Goal: Task Accomplishment & Management: Complete application form

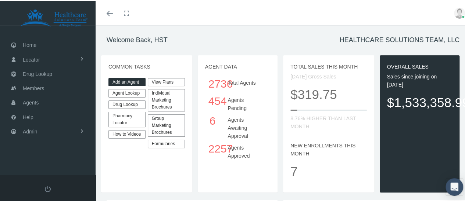
click at [125, 78] on link "Add an Agent" at bounding box center [126, 81] width 37 height 8
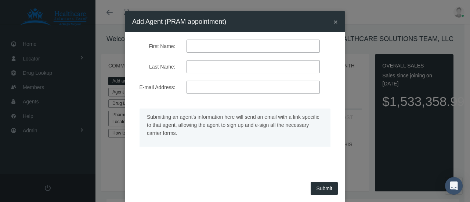
click at [227, 47] on input "First Name:" at bounding box center [253, 46] width 133 height 13
type input "[PERSON_NAME]"
paste input "rvasquez@myhst.com"
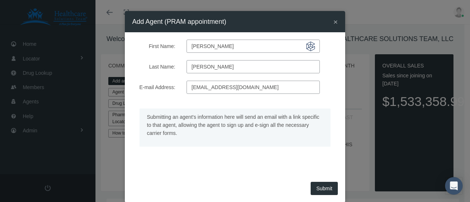
type input "rvasquez@myhst.com"
click at [334, 20] on span "×" at bounding box center [336, 22] width 4 height 8
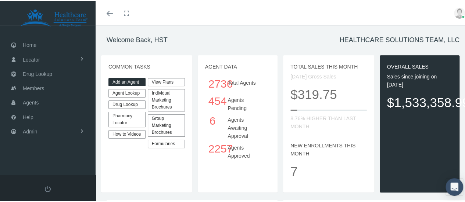
click at [126, 78] on link "Add an Agent" at bounding box center [126, 81] width 37 height 8
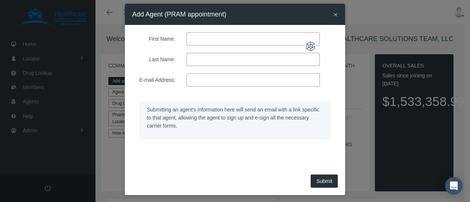
scroll to position [11, 0]
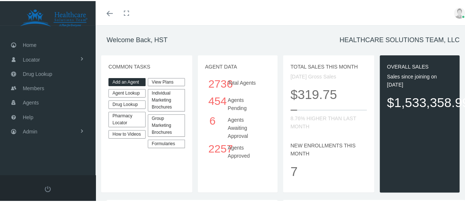
click at [121, 80] on link "Add an Agent" at bounding box center [126, 81] width 37 height 8
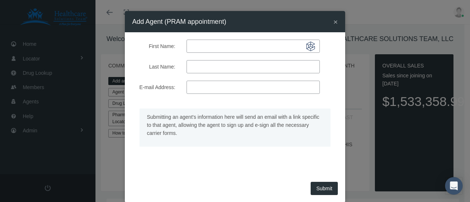
click at [334, 22] on span "×" at bounding box center [336, 22] width 4 height 8
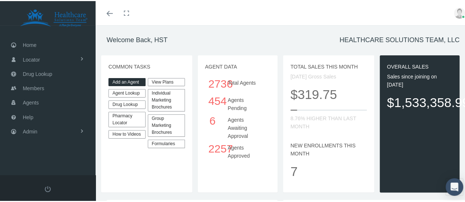
click at [124, 79] on link "Add an Agent" at bounding box center [126, 81] width 37 height 8
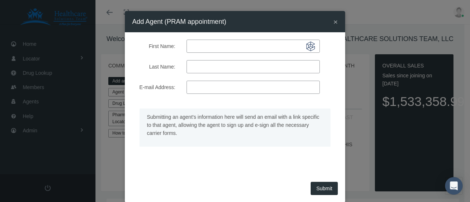
click at [202, 45] on input "First Name:" at bounding box center [253, 46] width 133 height 13
type input "roy"
click at [209, 68] on input "Last Name:" at bounding box center [253, 66] width 133 height 13
type input "[PERSON_NAME]"
paste input "[EMAIL_ADDRESS][DOMAIN_NAME]"
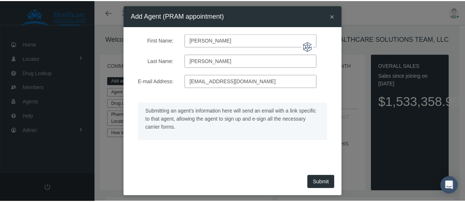
scroll to position [11, 0]
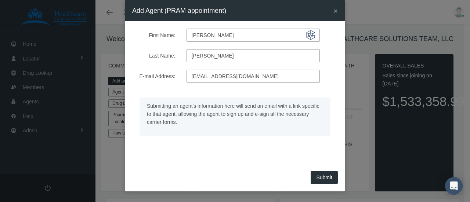
type input "rvasquez@myhst.com"
click at [319, 173] on button "Submit" at bounding box center [324, 177] width 27 height 13
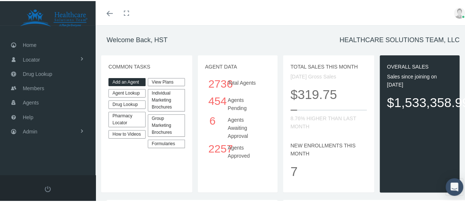
click at [130, 90] on link "Agent Lookup" at bounding box center [126, 92] width 37 height 8
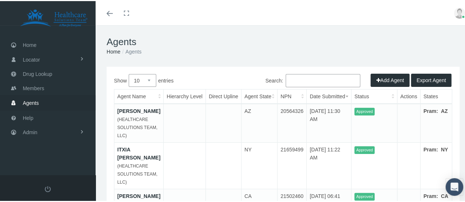
click at [106, 10] on link "Toggle menubar" at bounding box center [109, 12] width 17 height 24
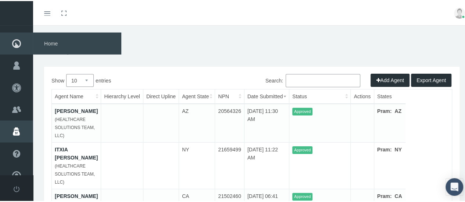
click at [21, 43] on icon at bounding box center [16, 43] width 33 height 22
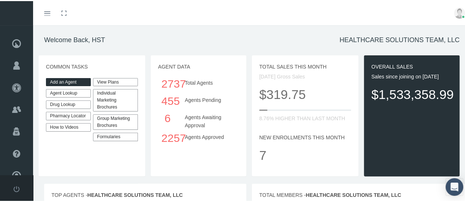
click at [60, 79] on link "Add an Agent" at bounding box center [68, 81] width 45 height 8
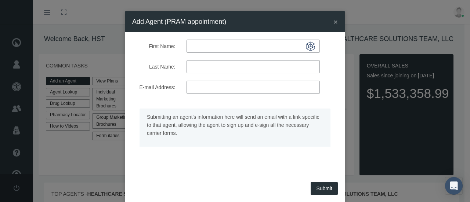
click at [334, 20] on span "×" at bounding box center [336, 22] width 4 height 8
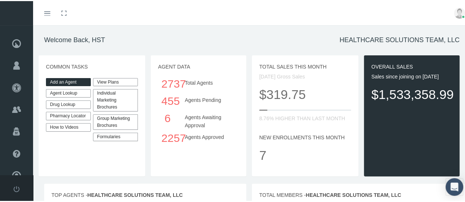
click at [66, 90] on link "Agent Lookup" at bounding box center [68, 92] width 45 height 8
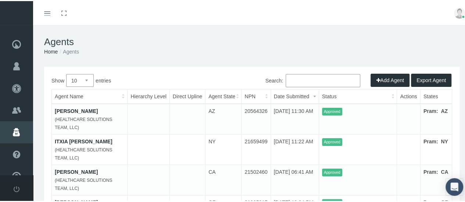
click at [373, 74] on button "Add Agent" at bounding box center [389, 79] width 39 height 13
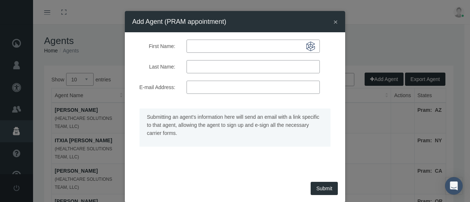
click at [334, 21] on span "×" at bounding box center [336, 22] width 4 height 8
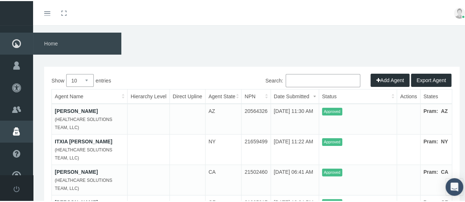
click at [58, 42] on span "Home" at bounding box center [77, 43] width 88 height 22
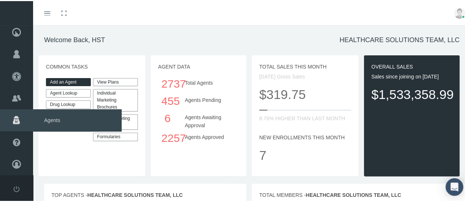
click at [22, 119] on icon at bounding box center [16, 119] width 33 height 22
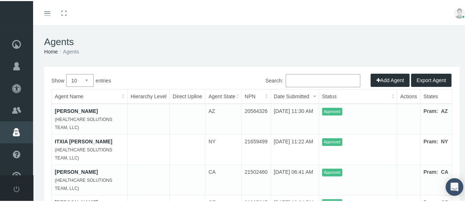
click at [379, 78] on button "Add Agent" at bounding box center [389, 79] width 39 height 13
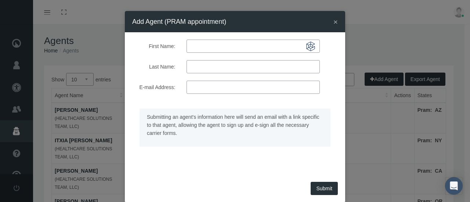
click at [202, 45] on input "First Name:" at bounding box center [253, 46] width 133 height 13
type input "roy"
click at [202, 65] on input "Last Name:" at bounding box center [253, 66] width 133 height 13
type input "vasquez"
paste input "rvasquez@myhst.com"
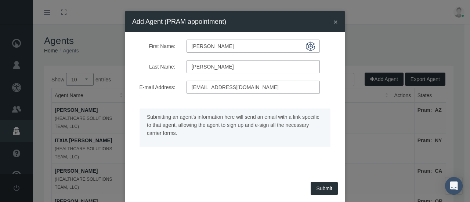
type input "rvasquez@myhst.com"
click at [317, 187] on span "Submit" at bounding box center [324, 189] width 16 height 6
click at [334, 21] on span "×" at bounding box center [336, 22] width 4 height 8
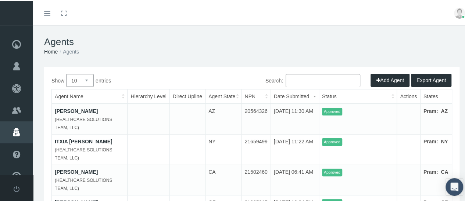
click at [382, 79] on button "Add Agent" at bounding box center [389, 79] width 39 height 13
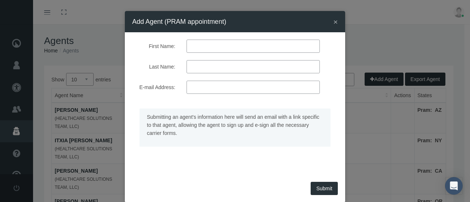
click at [219, 47] on input "First Name:" at bounding box center [253, 46] width 133 height 13
type input "stephanie"
type input "golonka"
paste input "sgolonka@myhst.com"
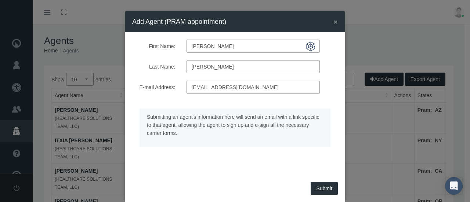
type input "sgolonka@myhst.com"
click at [318, 186] on span "Submit" at bounding box center [324, 189] width 16 height 6
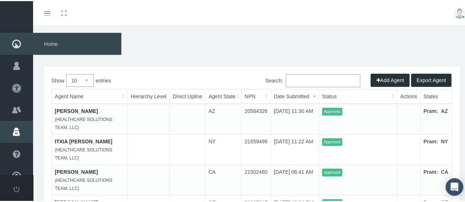
click at [16, 40] on icon at bounding box center [16, 43] width 33 height 22
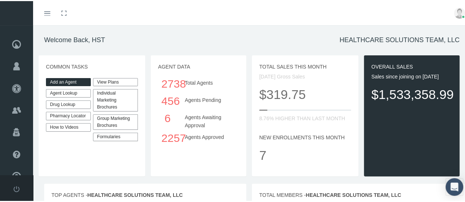
click at [66, 79] on link "Add an Agent" at bounding box center [68, 81] width 45 height 8
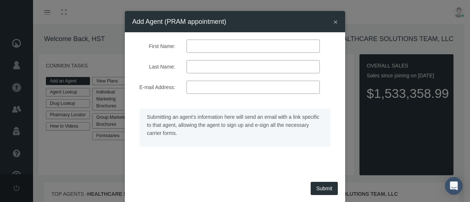
click at [227, 46] on input "First Name:" at bounding box center [253, 46] width 133 height 13
type input "stephanie"
type input "golonka"
paste input "sgolonka@myhst.com"
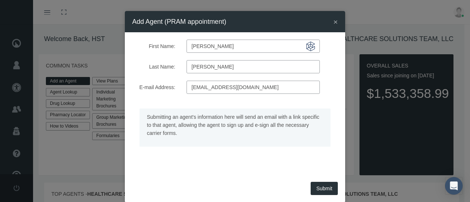
type input "sgolonka@myhst.com"
click at [317, 187] on button "Submit" at bounding box center [324, 188] width 27 height 13
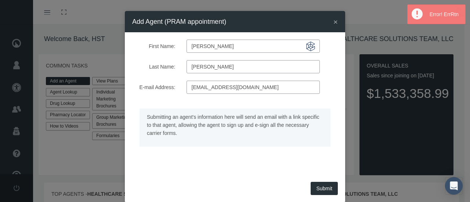
click at [334, 20] on span "×" at bounding box center [336, 22] width 4 height 8
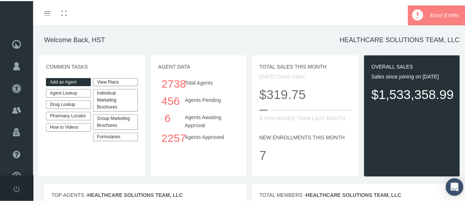
click at [172, 101] on div "456" at bounding box center [167, 99] width 12 height 17
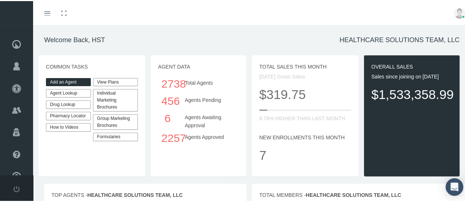
click at [47, 12] on icon "Toggle menubar" at bounding box center [47, 12] width 6 height 4
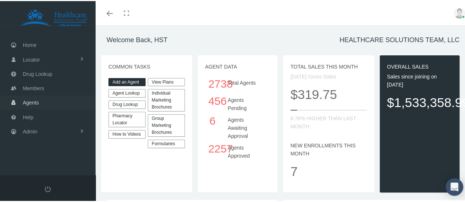
click at [32, 101] on span "Agents" at bounding box center [31, 102] width 16 height 14
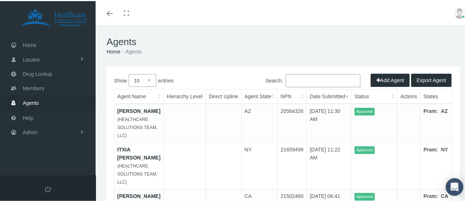
click at [388, 97] on th "Status" at bounding box center [374, 96] width 46 height 14
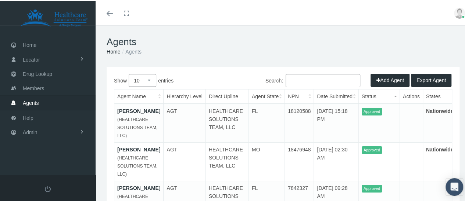
click at [358, 95] on th "Status" at bounding box center [378, 96] width 41 height 14
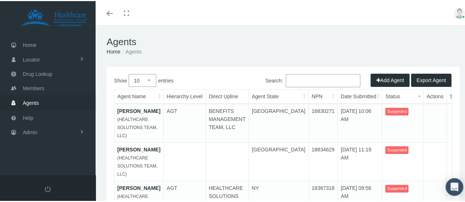
click at [382, 94] on th "Status" at bounding box center [402, 96] width 41 height 14
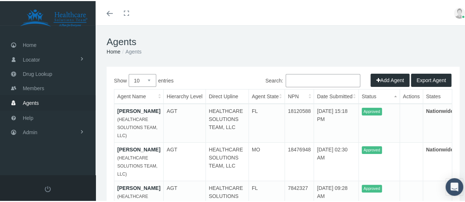
click at [364, 94] on th "Status" at bounding box center [378, 96] width 41 height 14
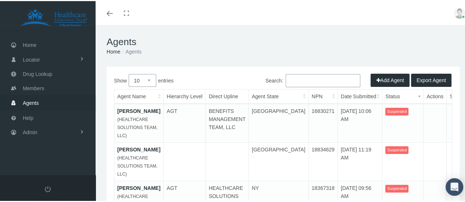
click at [337, 90] on th "Date Submitted" at bounding box center [359, 96] width 45 height 14
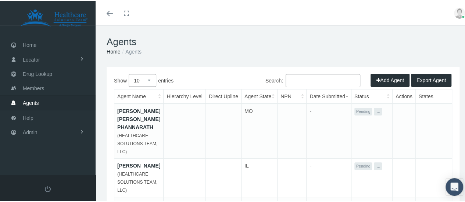
click at [319, 92] on th "Date Submitted" at bounding box center [328, 96] width 45 height 14
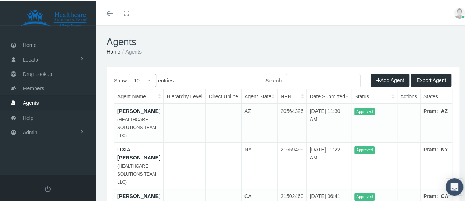
paste input "19752772"
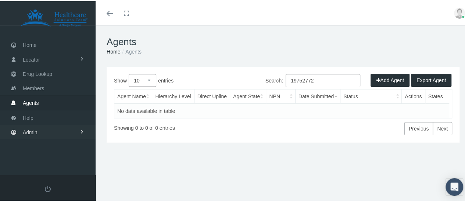
type input "19752772"
click at [46, 129] on link "Admin" at bounding box center [48, 131] width 96 height 14
click at [290, 39] on h1 "Agents" at bounding box center [283, 40] width 353 height 11
click at [37, 43] on link "Home" at bounding box center [48, 44] width 96 height 14
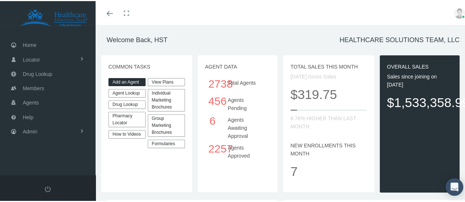
click at [134, 79] on link "Add an Agent" at bounding box center [126, 81] width 37 height 8
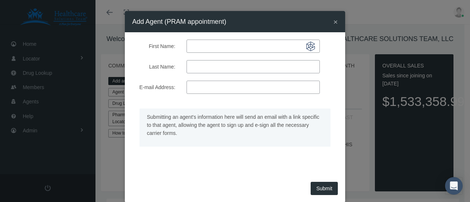
click at [334, 21] on span "×" at bounding box center [336, 22] width 4 height 8
